Goal: Navigation & Orientation: Find specific page/section

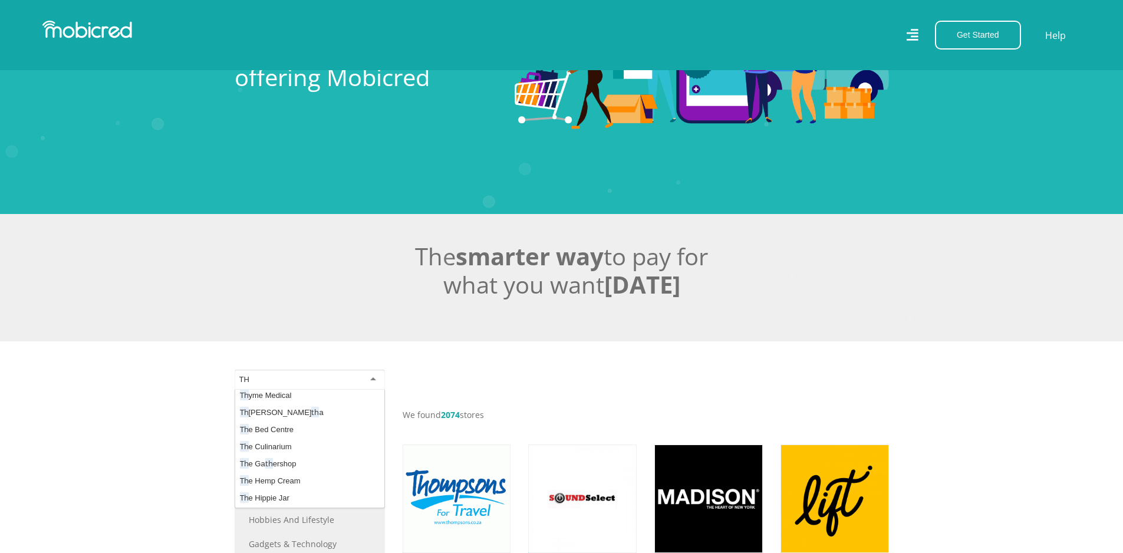
type input "T"
type input "H & M"
click at [298, 383] on input "select-one" at bounding box center [272, 379] width 67 height 11
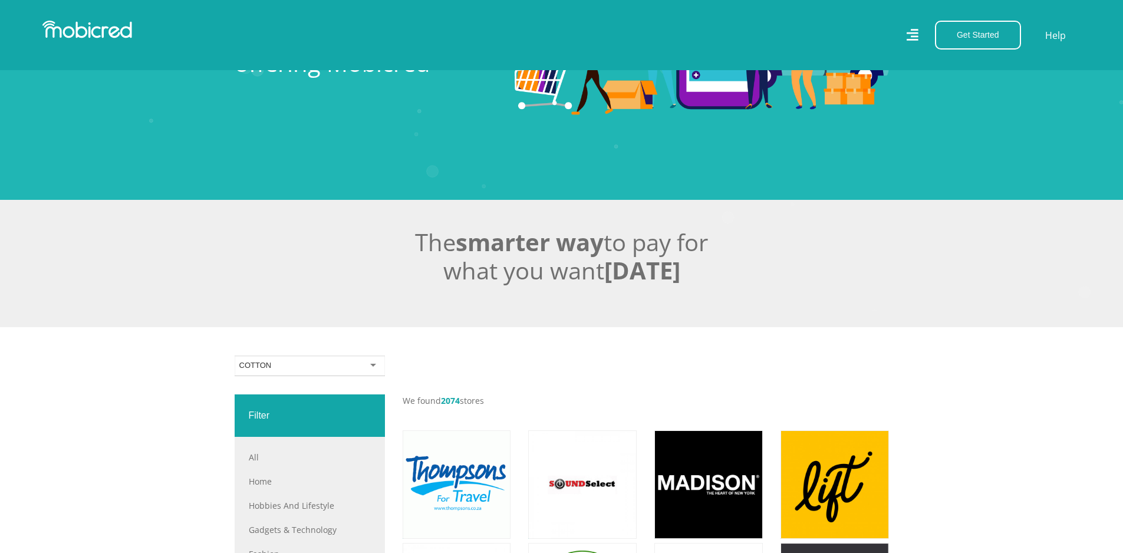
scroll to position [118, 0]
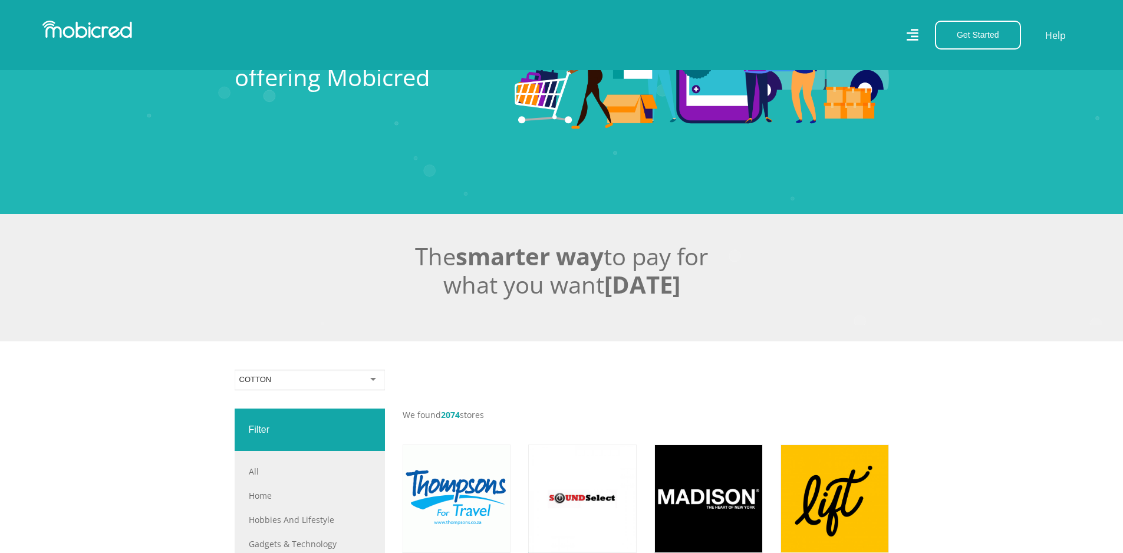
click at [373, 388] on div at bounding box center [310, 380] width 150 height 21
click at [370, 384] on div at bounding box center [310, 380] width 150 height 21
click at [356, 386] on div at bounding box center [310, 380] width 150 height 21
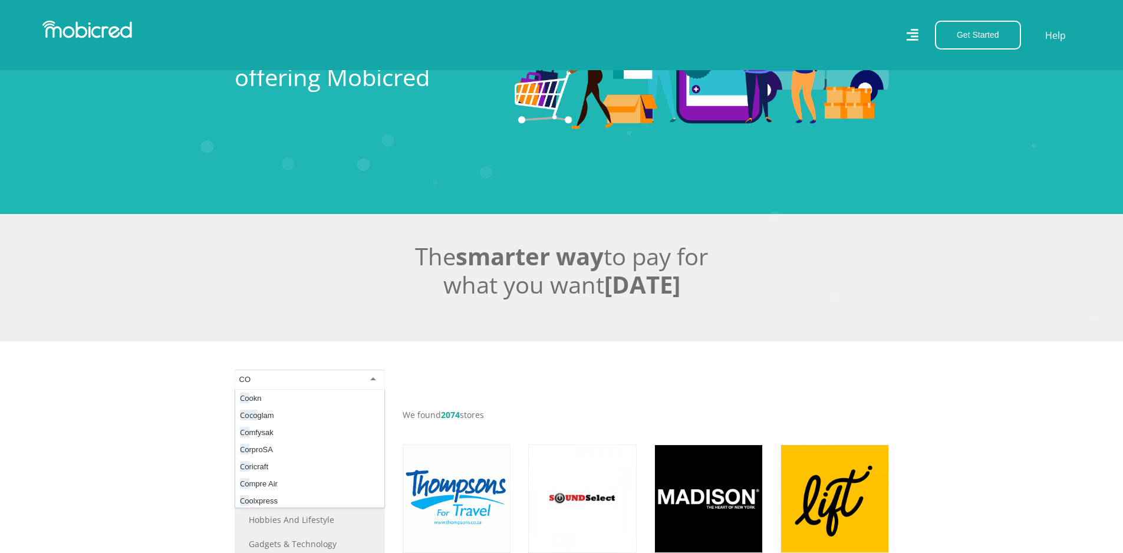
scroll to position [3106, 0]
type input "C"
type input "B"
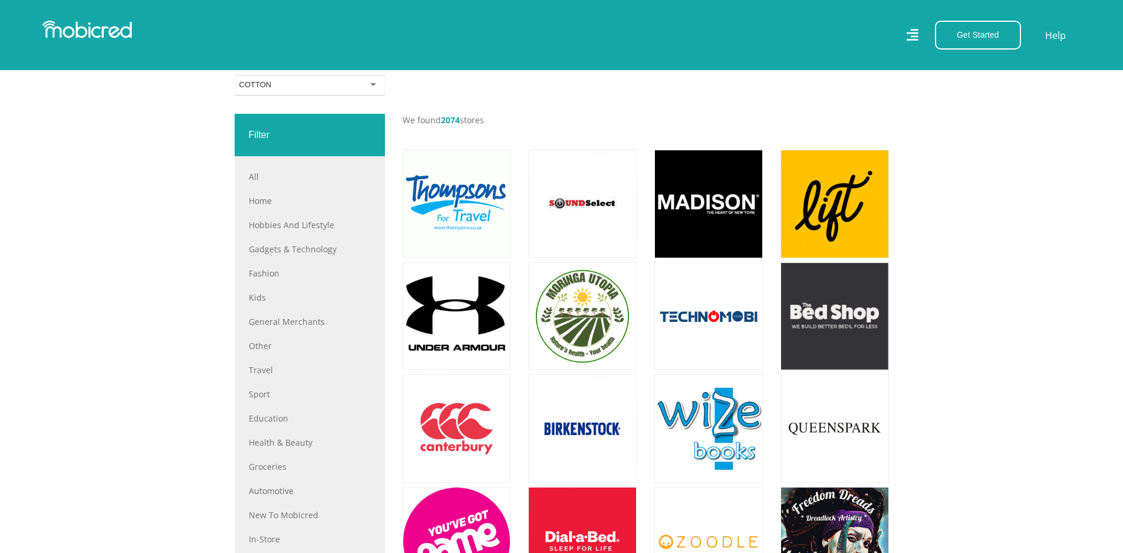
scroll to position [472, 0]
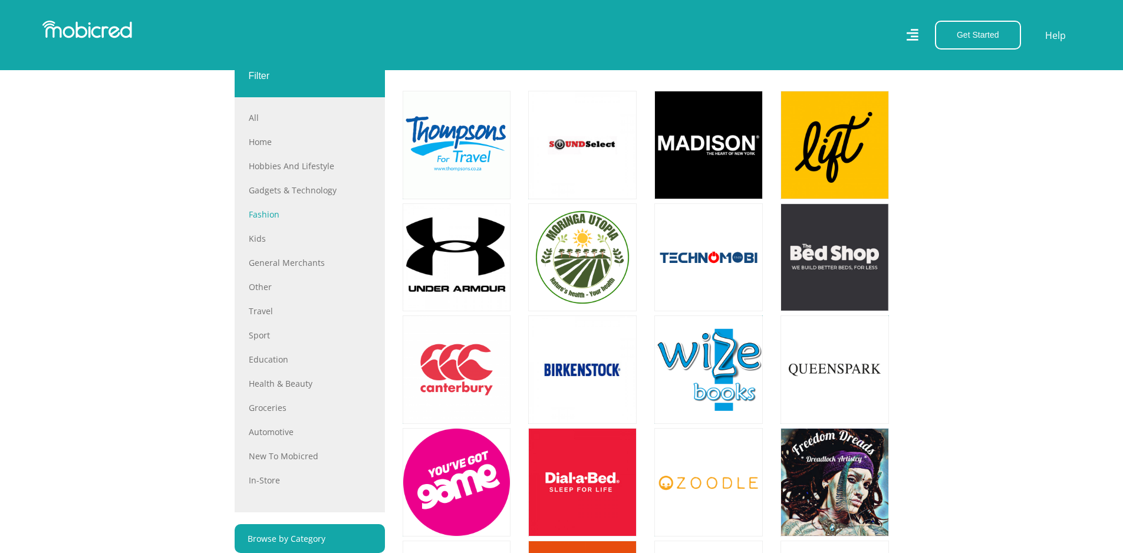
type input "COTTON"
click at [268, 221] on link "Fashion" at bounding box center [310, 214] width 122 height 12
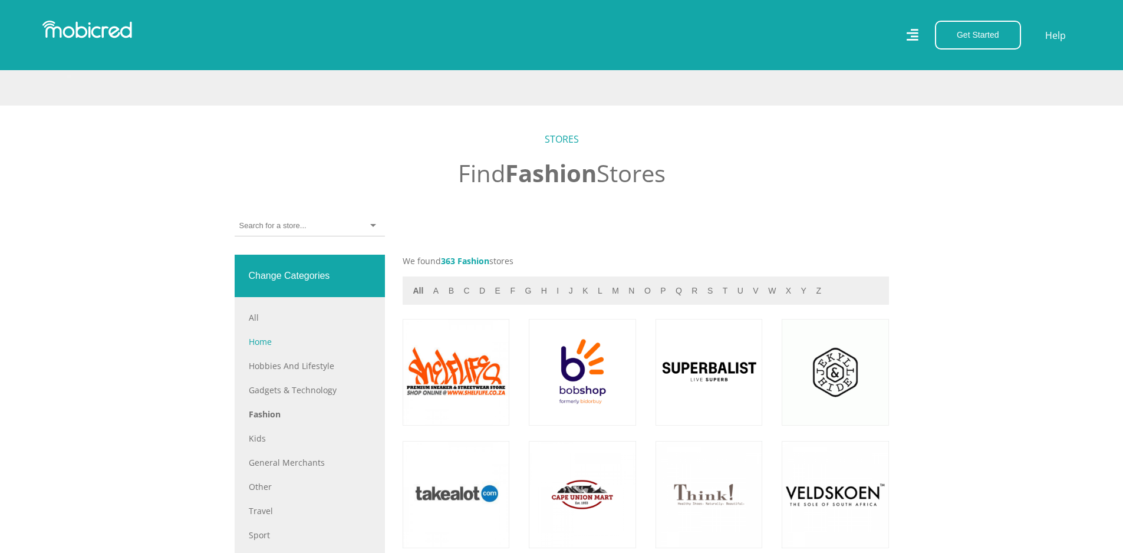
scroll to position [472, 0]
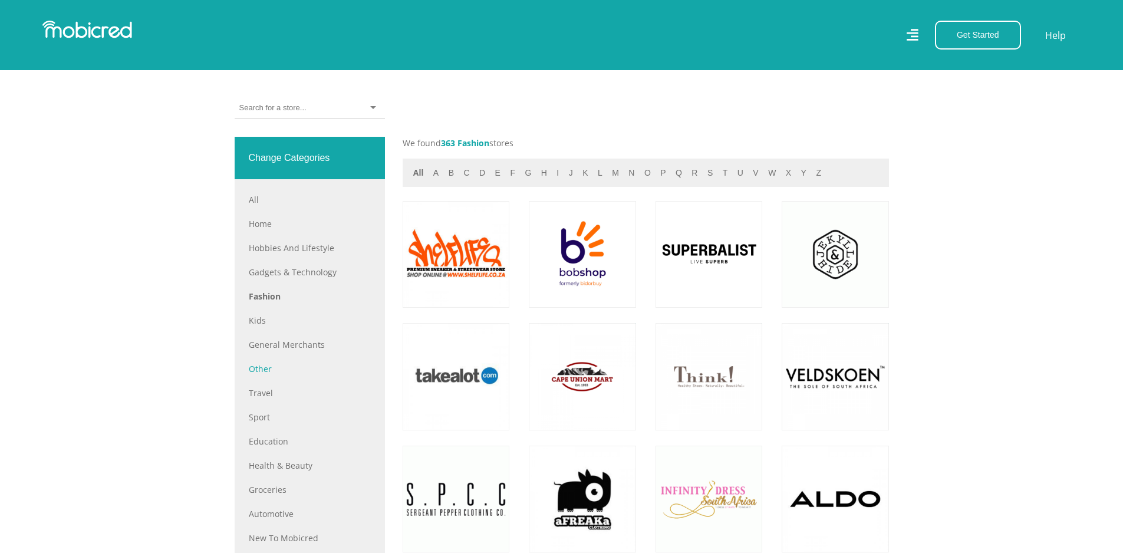
click at [258, 375] on link "Other" at bounding box center [310, 369] width 122 height 12
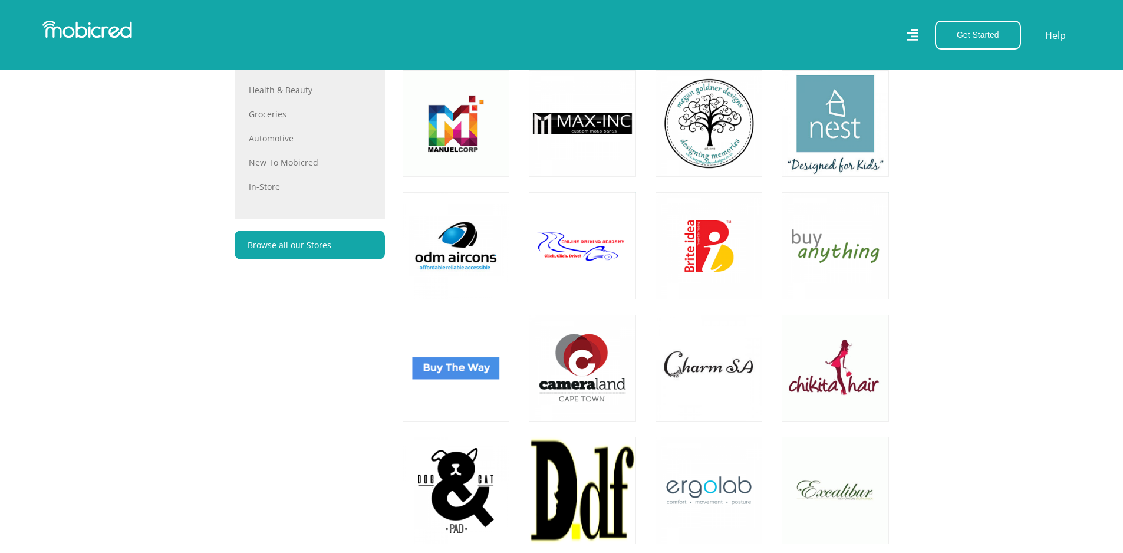
scroll to position [885, 0]
